Goal: Task Accomplishment & Management: Use online tool/utility

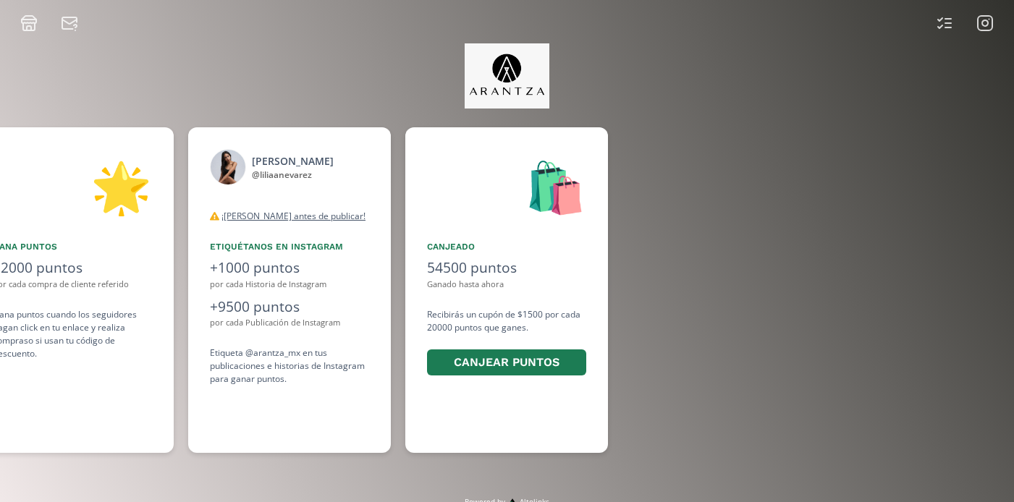
scroll to position [0, 1086]
click at [988, 21] on icon at bounding box center [985, 23] width 6 height 6
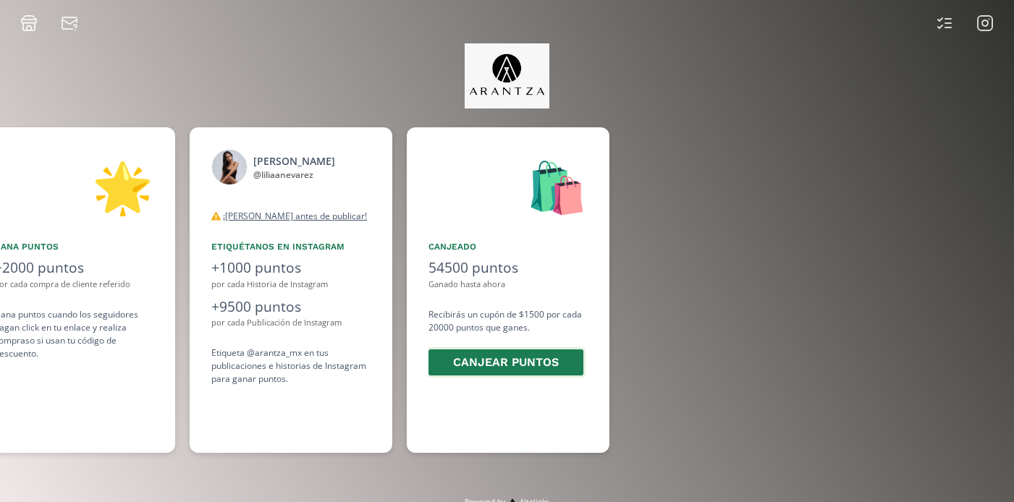
scroll to position [0, 1086]
click at [549, 370] on button "Canjear puntos" at bounding box center [505, 363] width 159 height 31
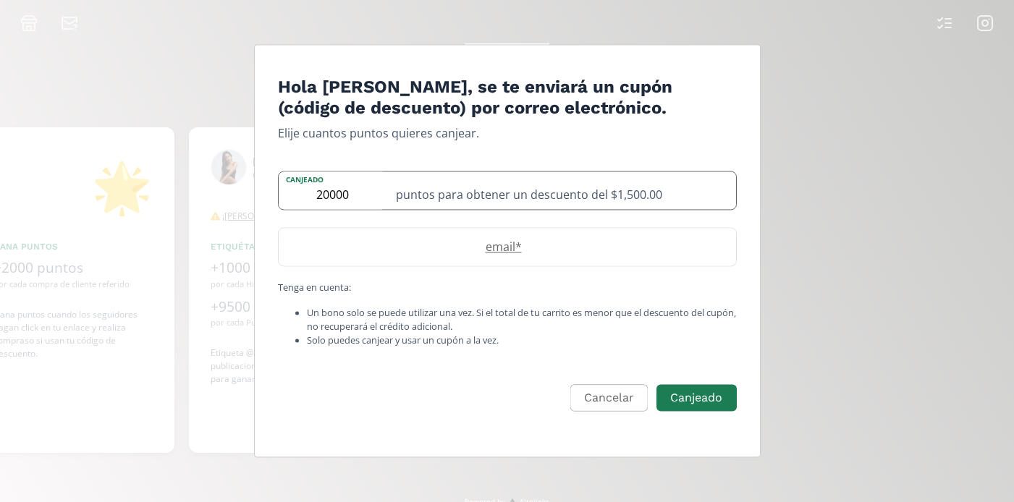
click at [322, 195] on input "20000" at bounding box center [333, 191] width 109 height 38
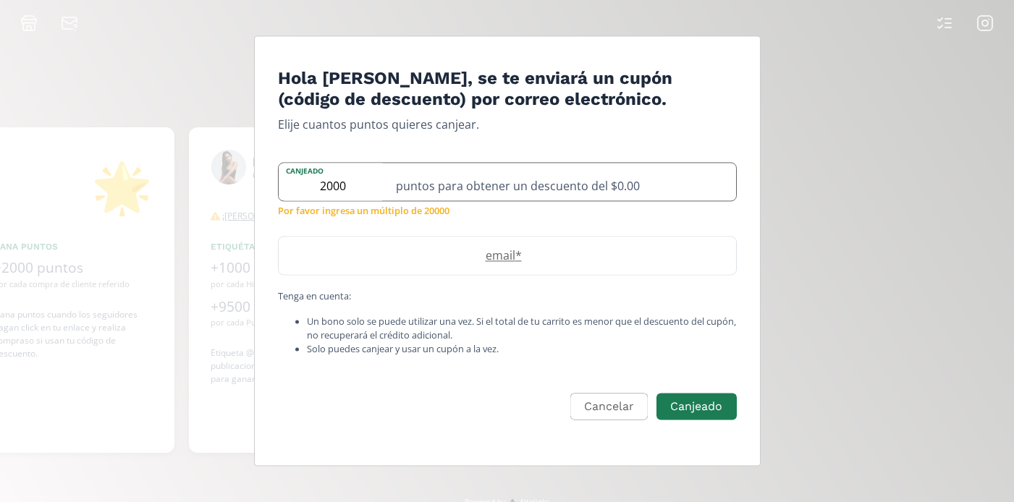
type input "20000"
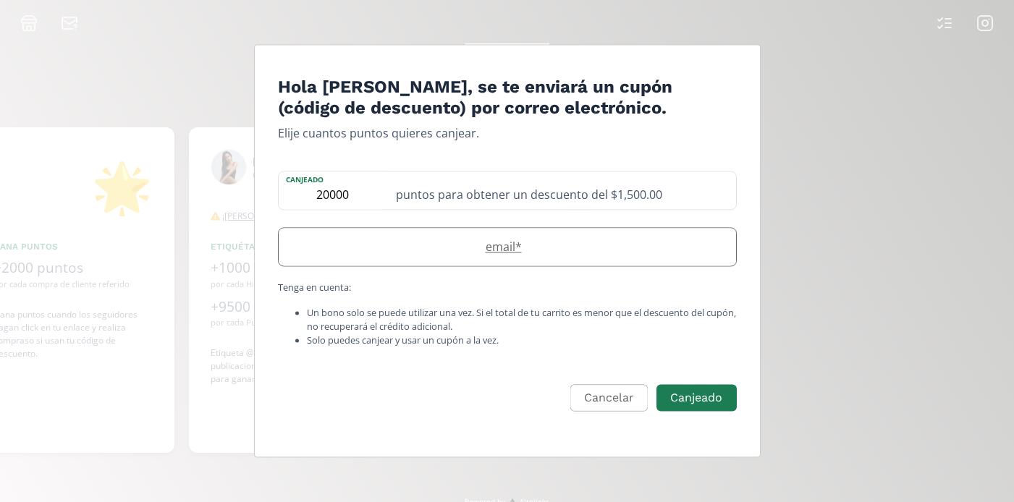
click at [533, 240] on label "email *" at bounding box center [500, 246] width 443 height 17
click at [539, 254] on input "Edit Program" at bounding box center [508, 247] width 458 height 38
type input "[EMAIL_ADDRESS][DOMAIN_NAME]"
click at [684, 384] on div "Cancelar Canjeado" at bounding box center [507, 398] width 459 height 31
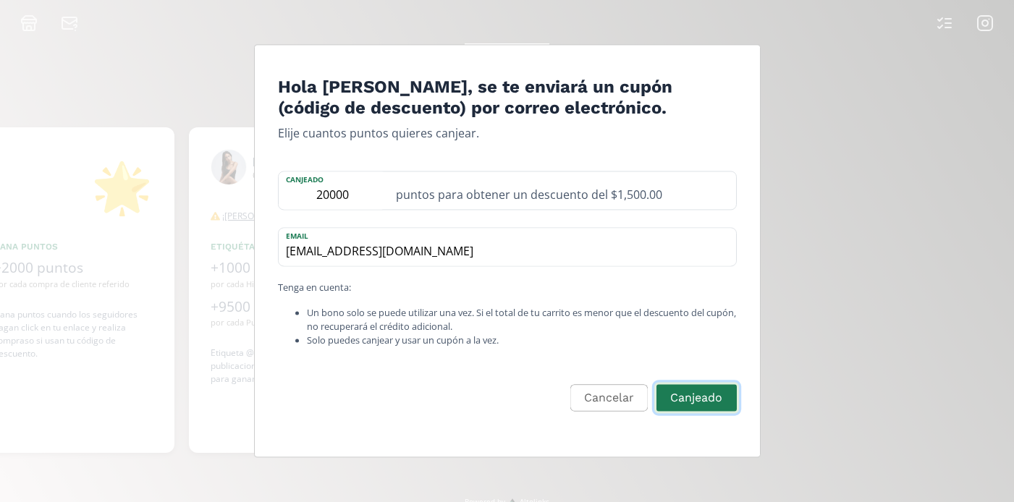
click at [683, 394] on button "Canjeado" at bounding box center [696, 398] width 84 height 31
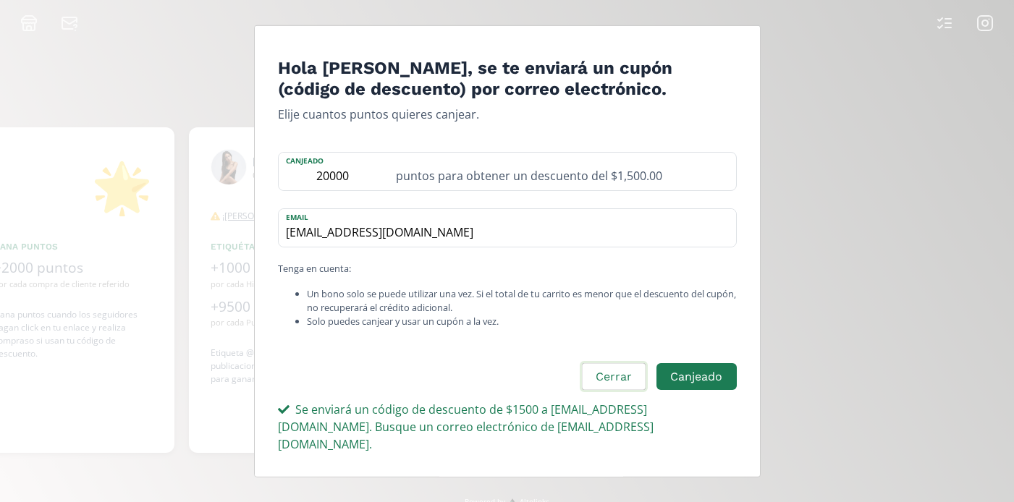
click at [620, 376] on button "Cerrar" at bounding box center [614, 377] width 68 height 31
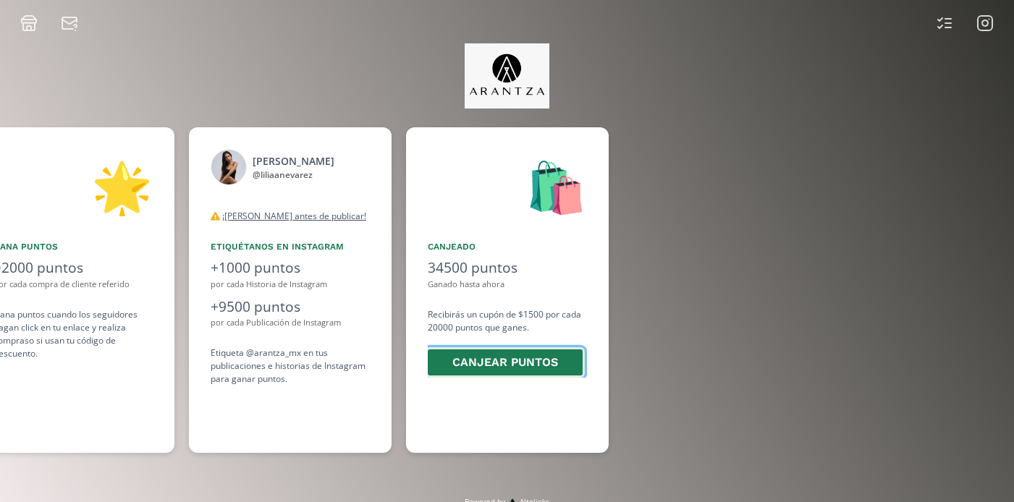
click at [468, 363] on button "Canjear puntos" at bounding box center [505, 363] width 159 height 31
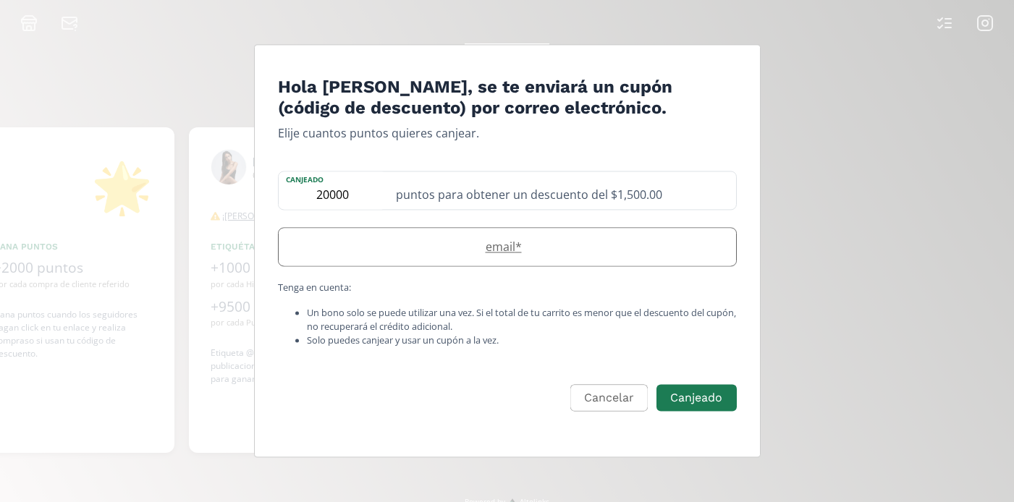
click at [534, 243] on label "email *" at bounding box center [500, 246] width 443 height 17
click at [497, 252] on input "Edit Program" at bounding box center [508, 247] width 458 height 38
type input "liliamnevarezgarcia@gmail.com"
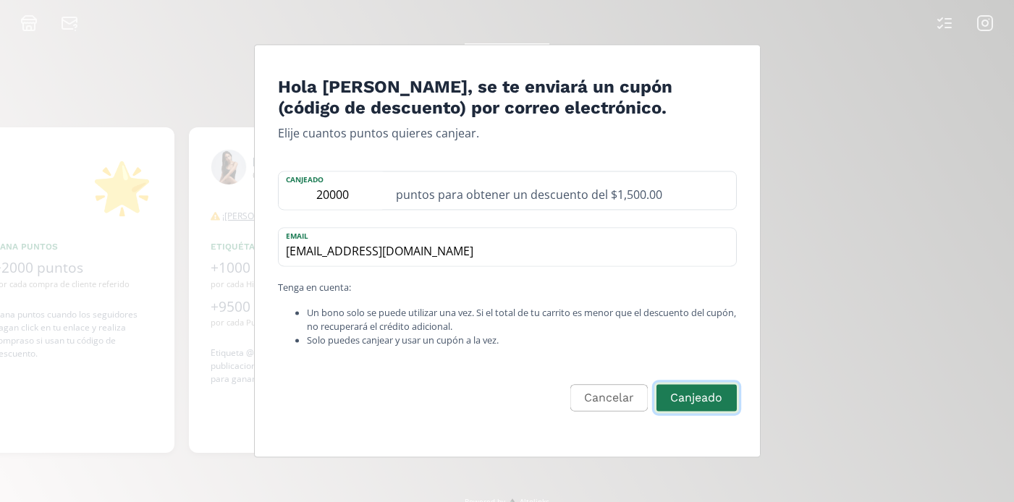
click at [681, 397] on button "Canjeado" at bounding box center [696, 398] width 84 height 31
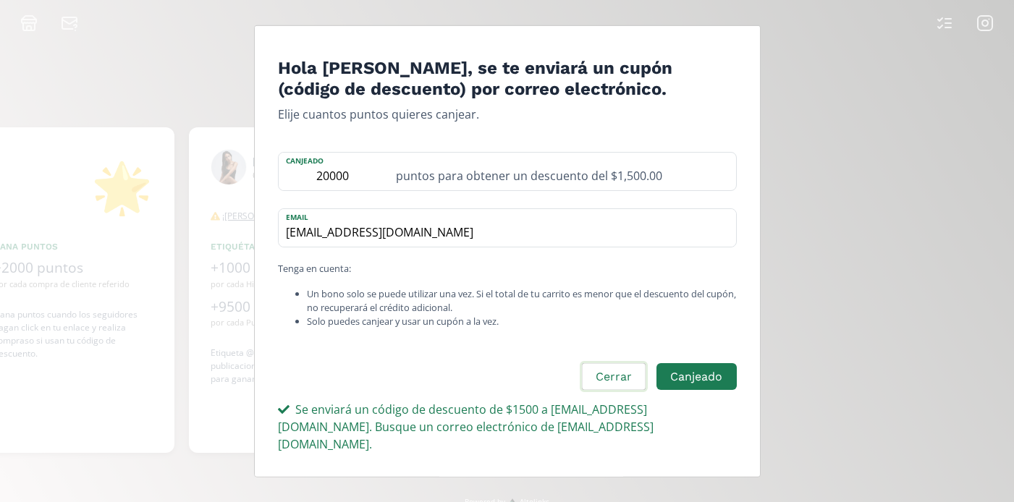
click at [626, 367] on button "Cerrar" at bounding box center [614, 377] width 68 height 31
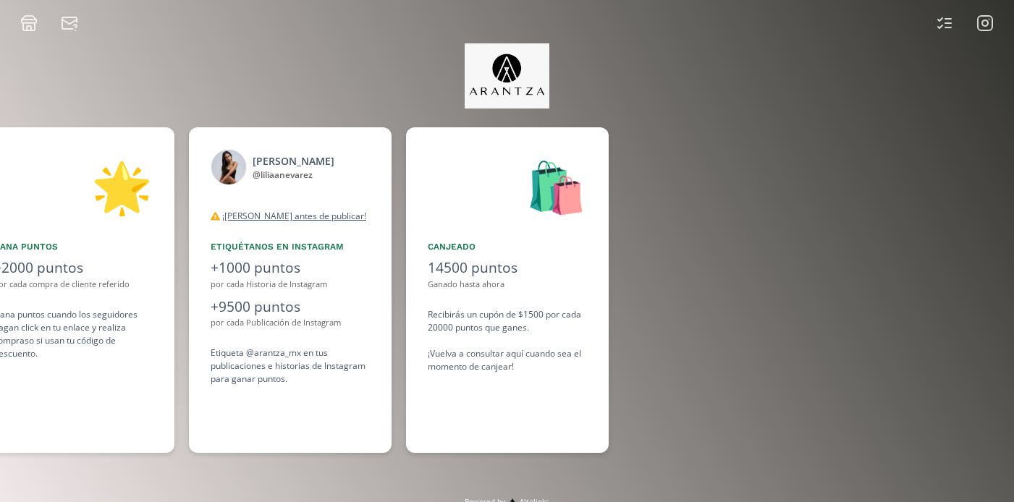
click at [982, 16] on rect at bounding box center [985, 23] width 14 height 14
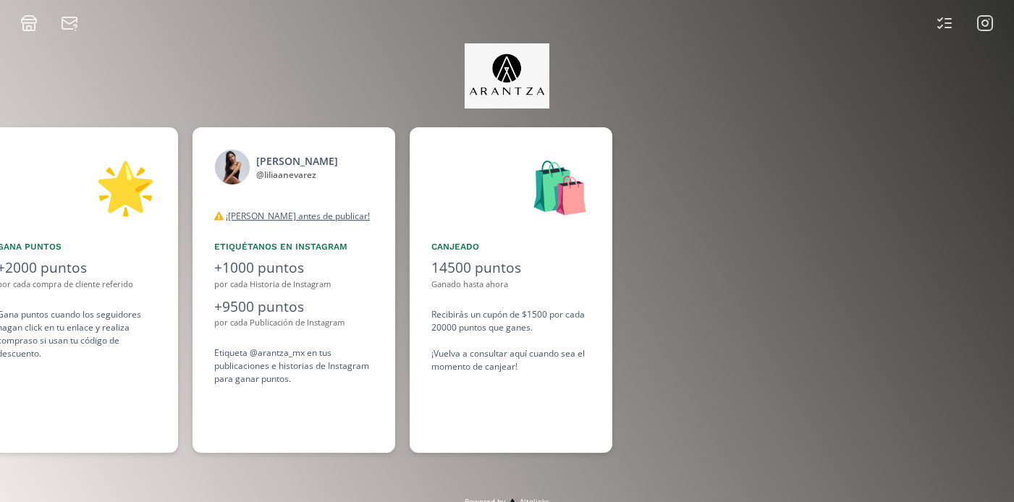
scroll to position [0, 1086]
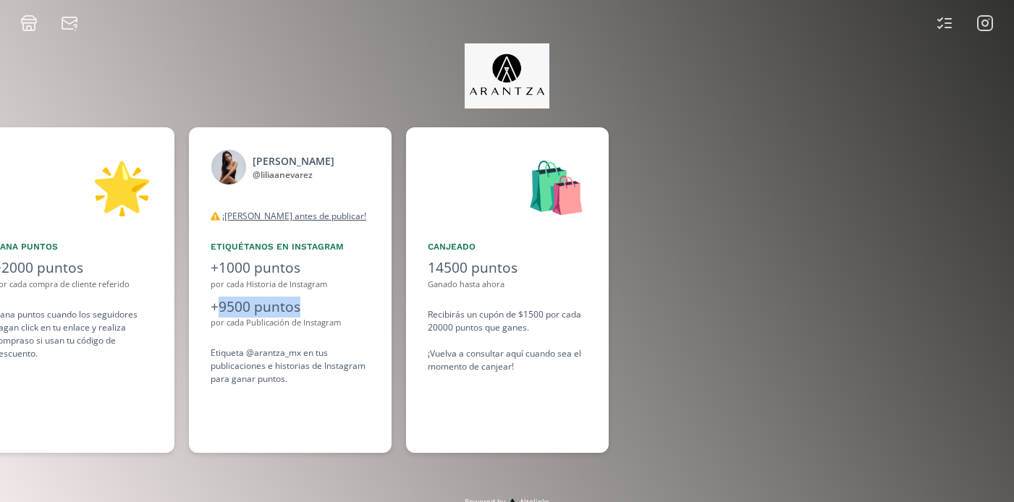
drag, startPoint x: 316, startPoint y: 313, endPoint x: 218, endPoint y: 308, distance: 97.9
click at [218, 308] on div "+9500 puntos" at bounding box center [290, 307] width 159 height 21
click at [788, 246] on div at bounding box center [826, 290] width 406 height 326
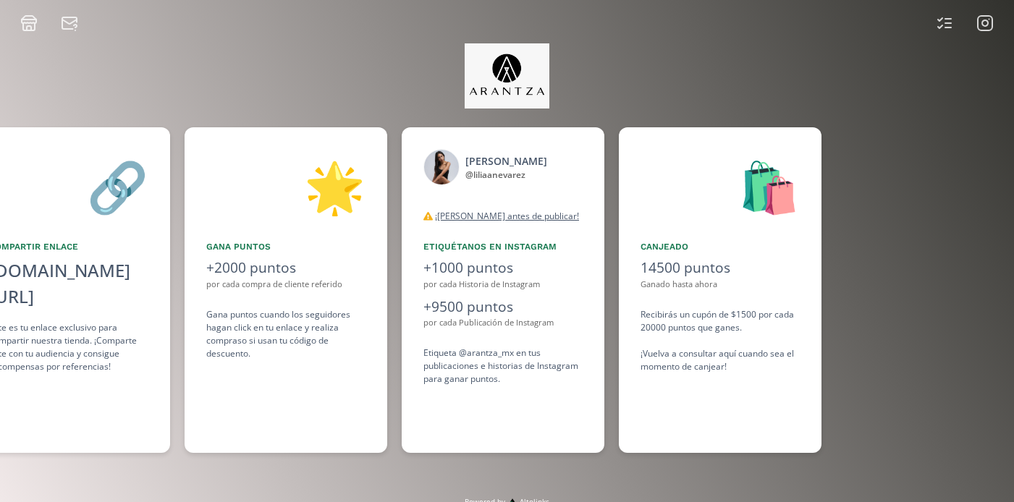
scroll to position [0, 869]
